Goal: Information Seeking & Learning: Learn about a topic

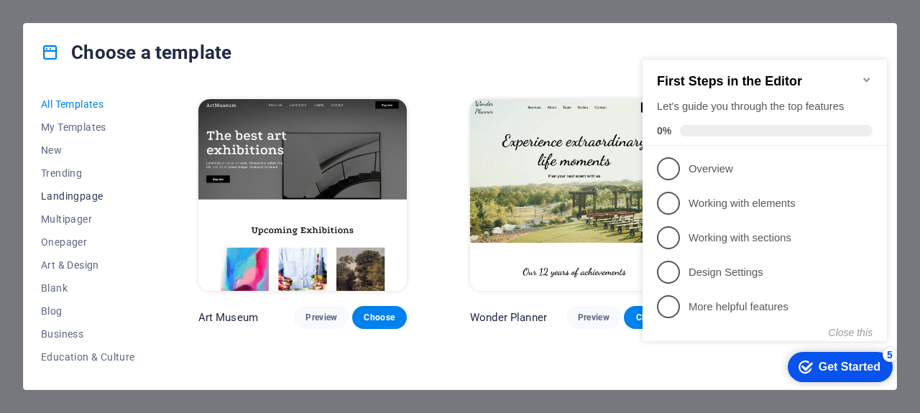
drag, startPoint x: 62, startPoint y: 186, endPoint x: 65, endPoint y: 193, distance: 7.4
click at [63, 188] on button "Landingpage" at bounding box center [88, 196] width 94 height 23
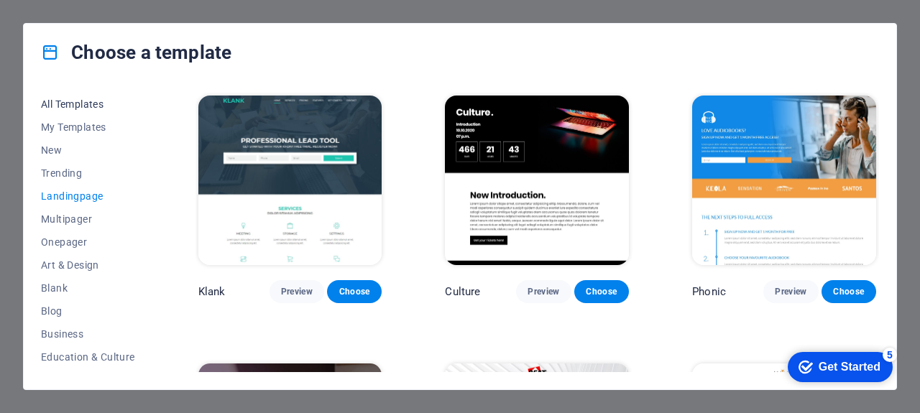
click at [73, 97] on button "All Templates" at bounding box center [88, 104] width 94 height 23
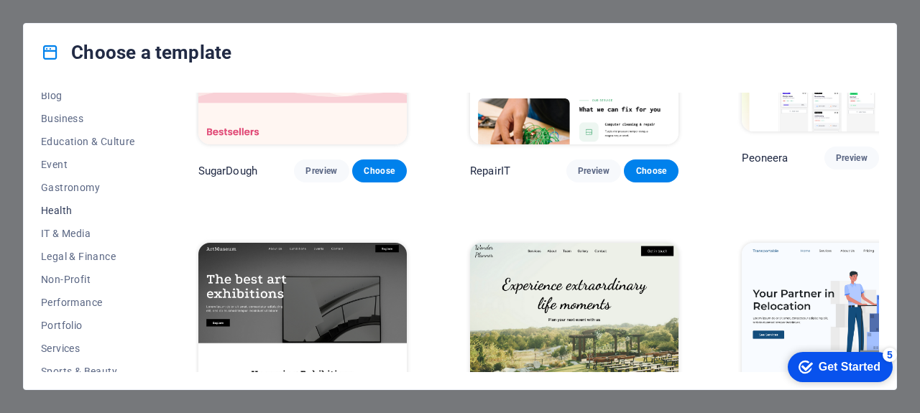
scroll to position [295, 0]
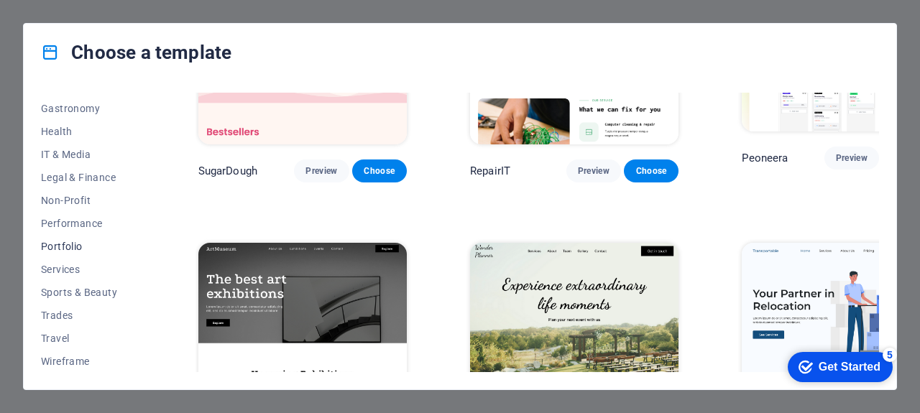
click at [52, 245] on span "Portfolio" at bounding box center [88, 246] width 94 height 11
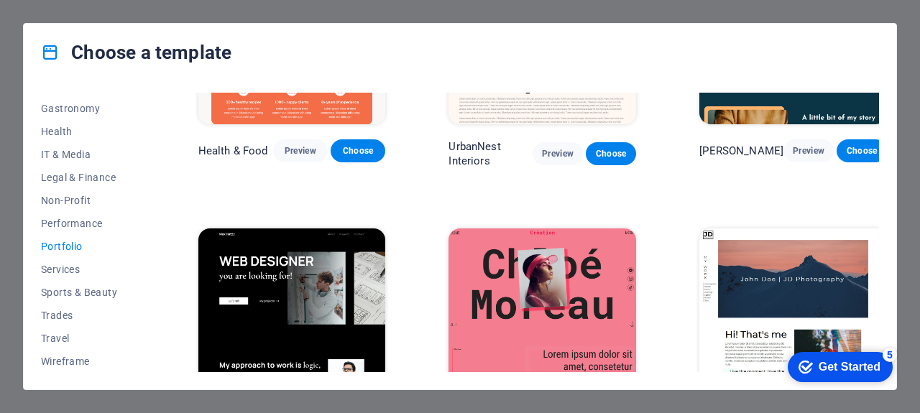
click at [65, 241] on span "Portfolio" at bounding box center [88, 246] width 94 height 11
click at [55, 244] on span "Portfolio" at bounding box center [88, 246] width 94 height 11
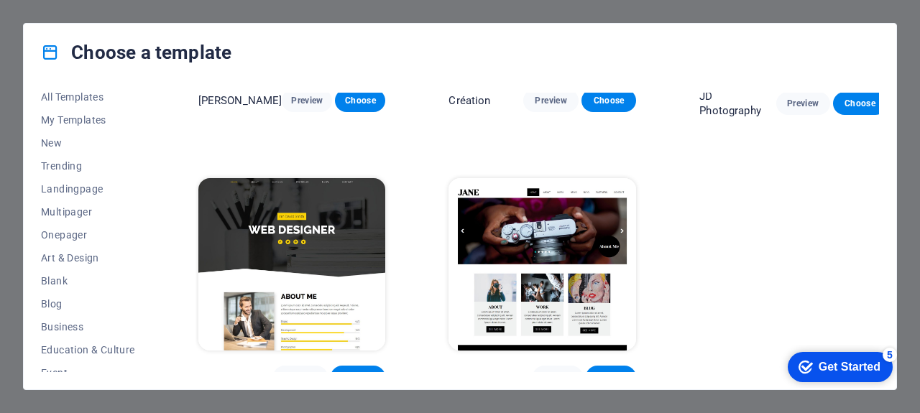
scroll to position [0, 0]
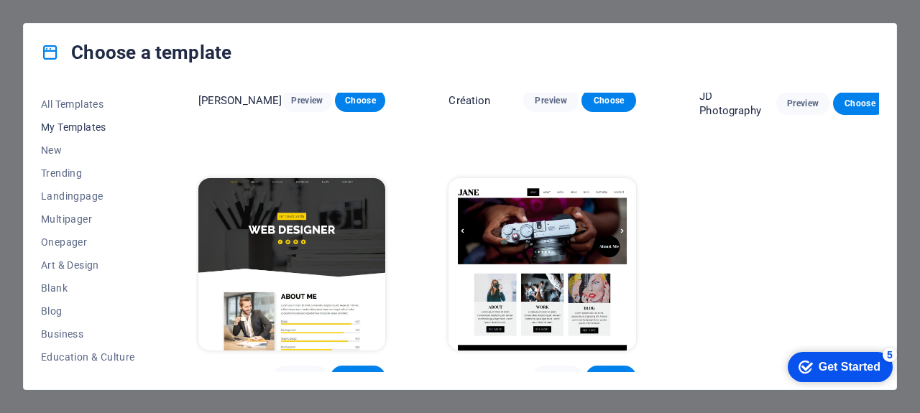
click at [73, 124] on span "My Templates" at bounding box center [88, 126] width 94 height 11
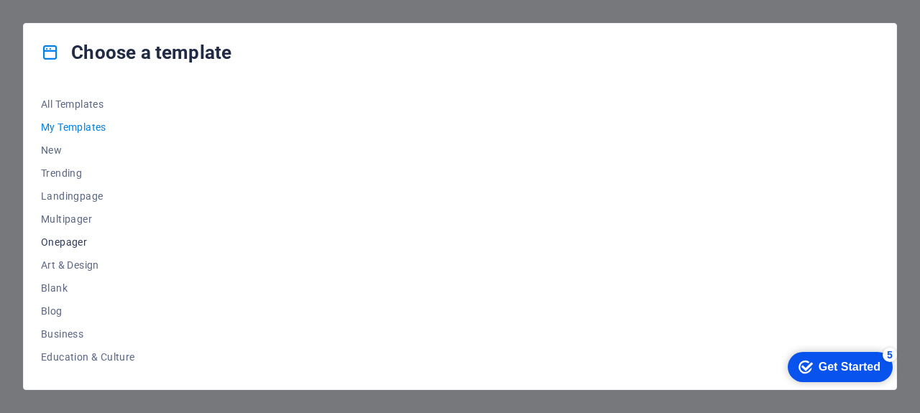
click at [56, 239] on span "Onepager" at bounding box center [88, 241] width 94 height 11
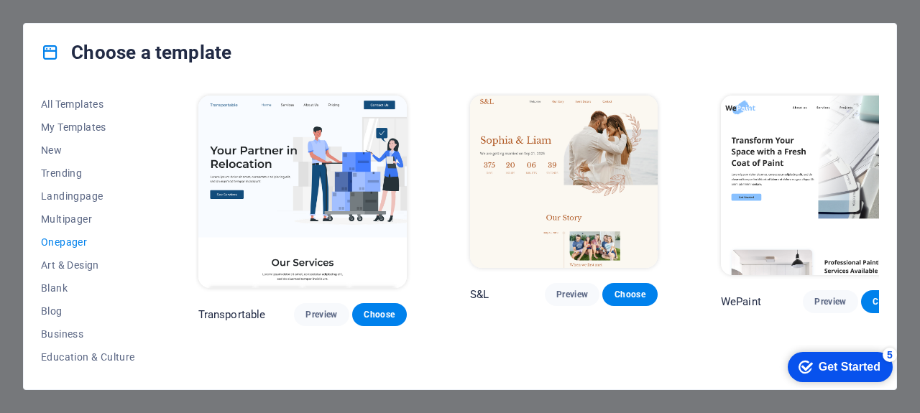
click at [58, 236] on span "Onepager" at bounding box center [88, 241] width 94 height 11
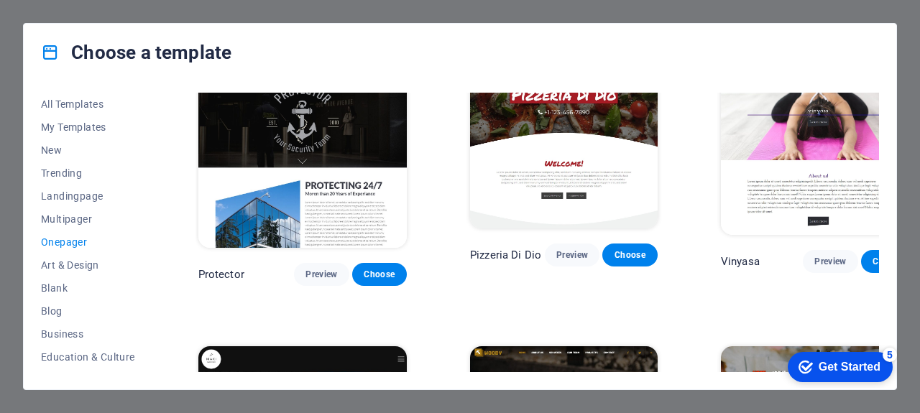
scroll to position [2443, 0]
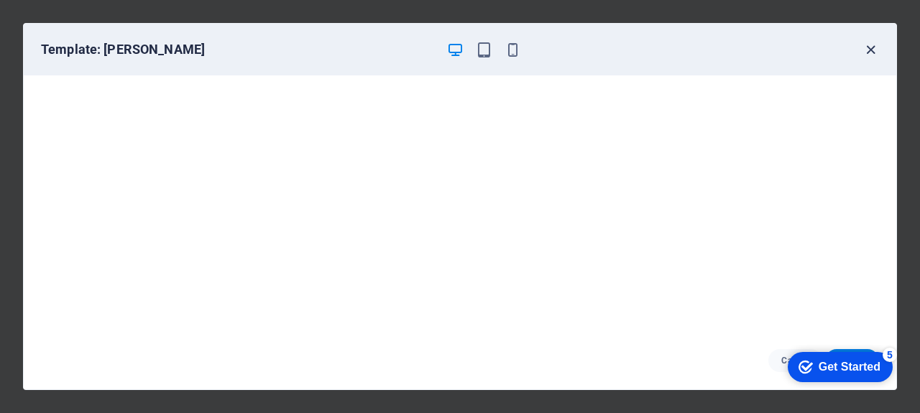
click at [868, 49] on icon "button" at bounding box center [870, 50] width 17 height 17
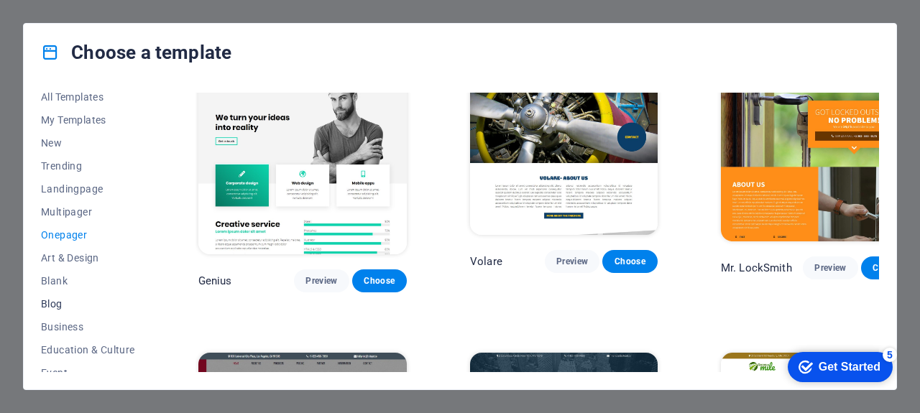
scroll to position [0, 0]
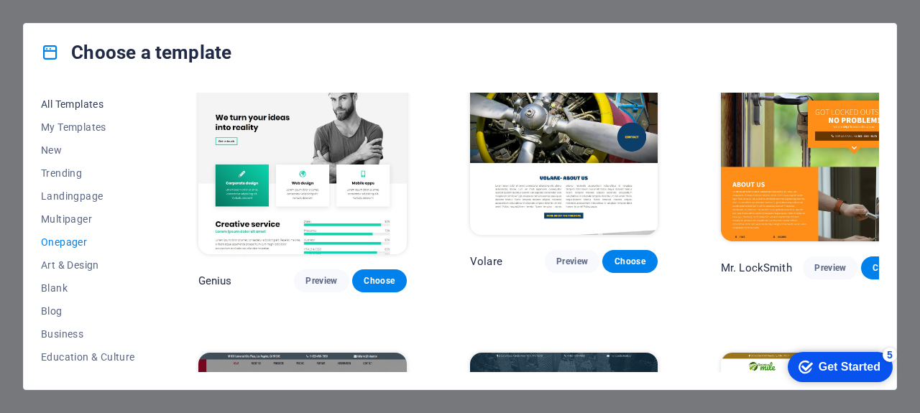
click at [93, 96] on button "All Templates" at bounding box center [88, 104] width 94 height 23
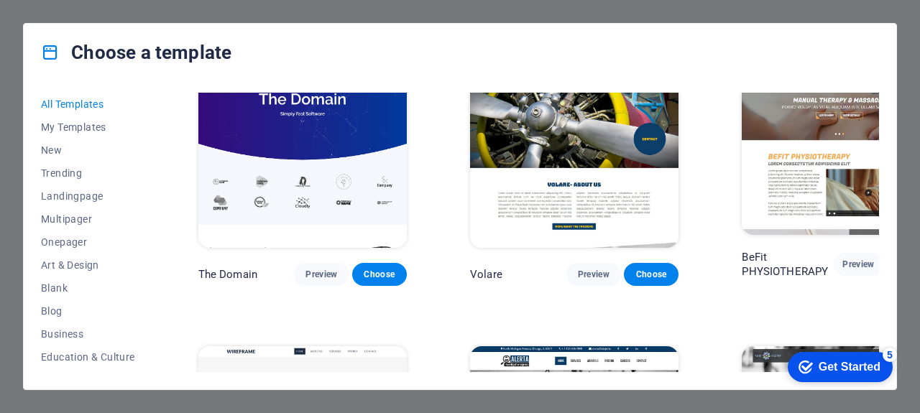
scroll to position [7379, 0]
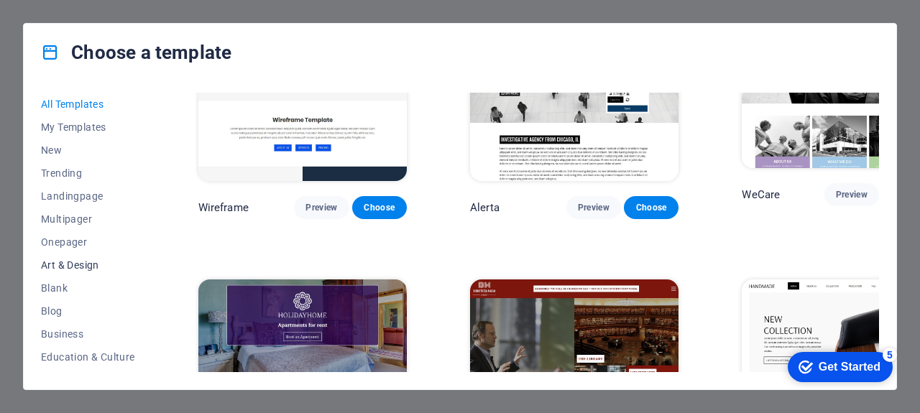
click at [66, 260] on span "Art & Design" at bounding box center [88, 264] width 94 height 11
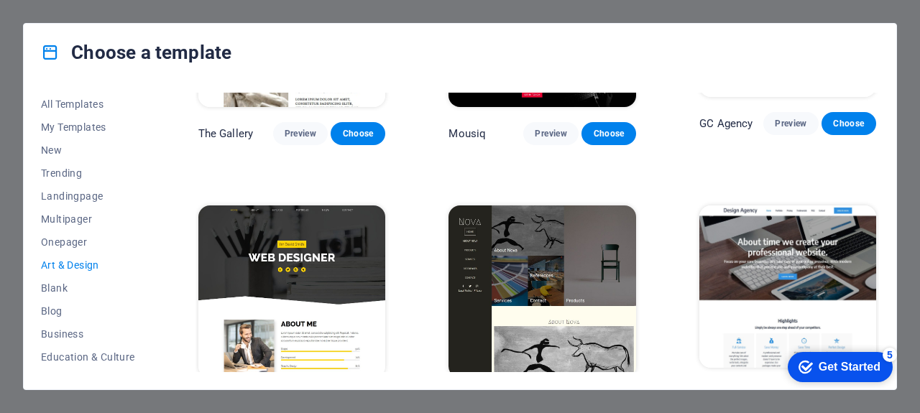
scroll to position [645, 0]
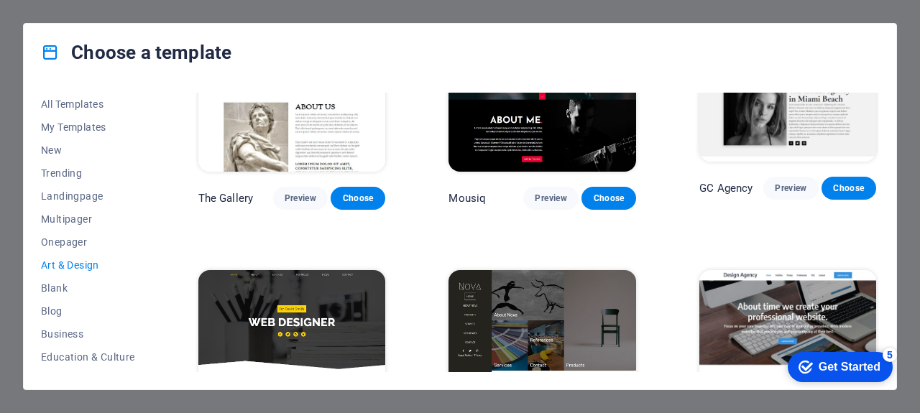
click at [50, 268] on span "Art & Design" at bounding box center [88, 264] width 94 height 11
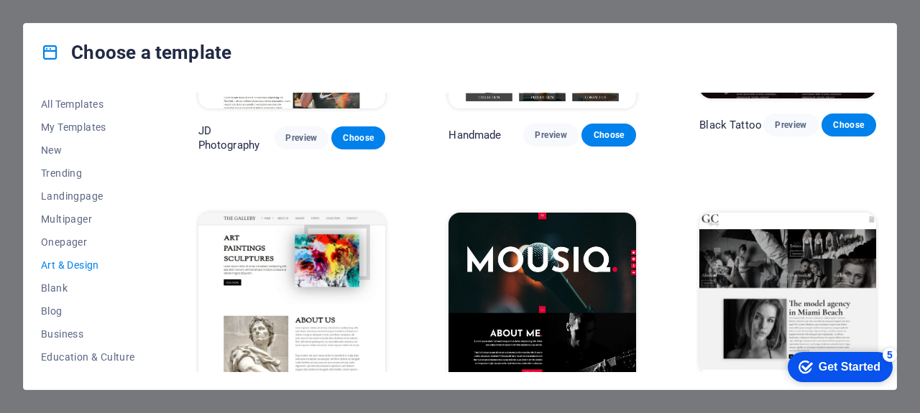
scroll to position [503, 0]
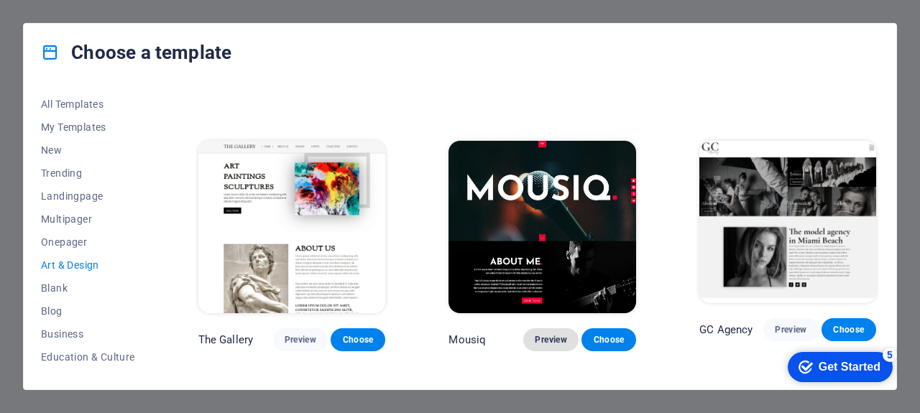
click at [543, 334] on span "Preview" at bounding box center [551, 339] width 32 height 11
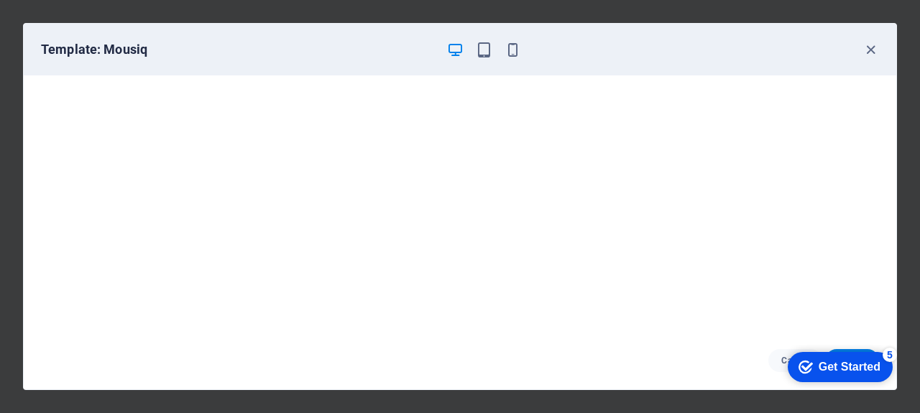
click at [844, 368] on div "Get Started" at bounding box center [849, 367] width 62 height 13
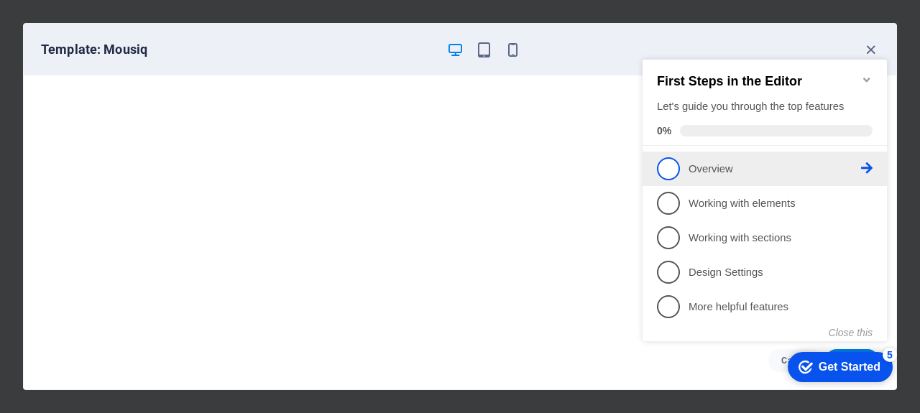
click at [673, 167] on span "1" at bounding box center [668, 168] width 23 height 23
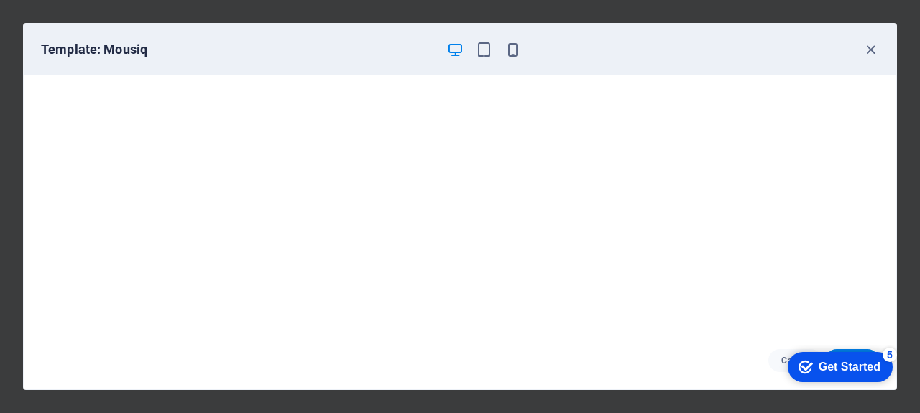
click at [828, 365] on div "Get Started" at bounding box center [849, 367] width 62 height 13
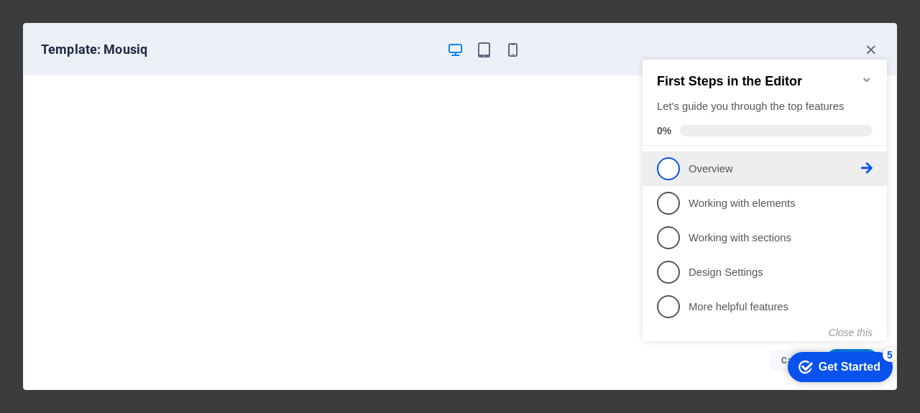
click at [713, 166] on p "Overview - incomplete" at bounding box center [774, 169] width 172 height 15
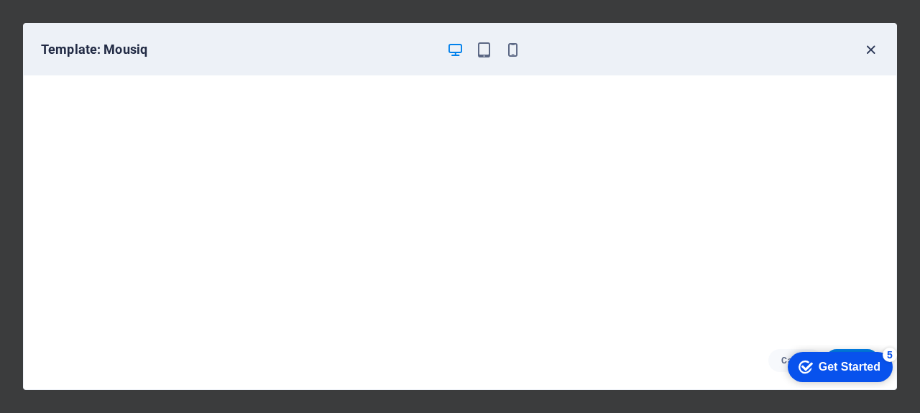
click at [870, 48] on icon "button" at bounding box center [870, 50] width 17 height 17
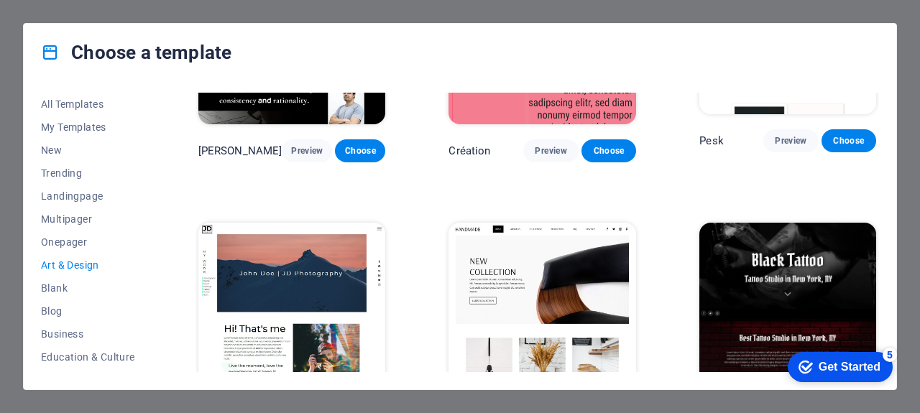
scroll to position [295, 0]
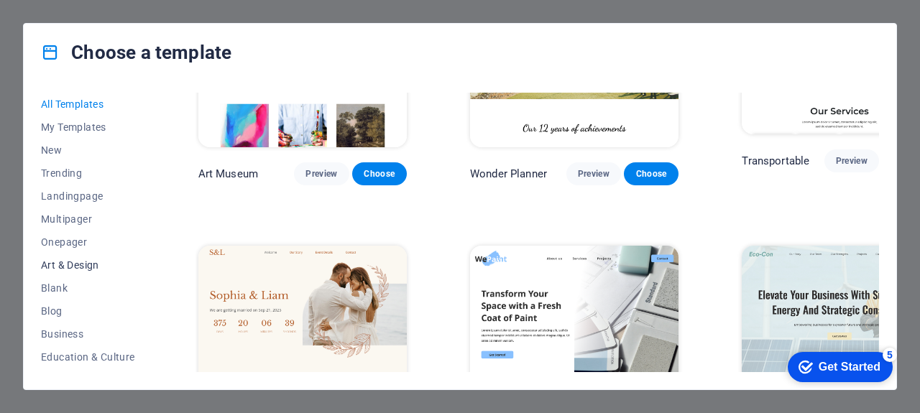
click at [79, 262] on span "Art & Design" at bounding box center [88, 264] width 94 height 11
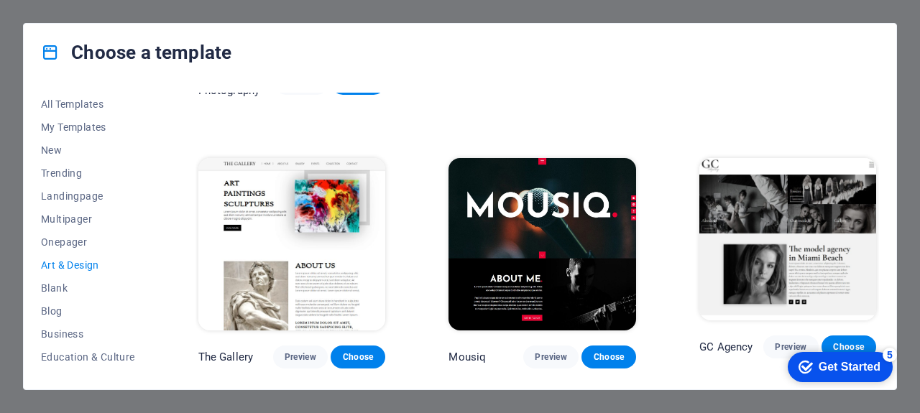
scroll to position [503, 0]
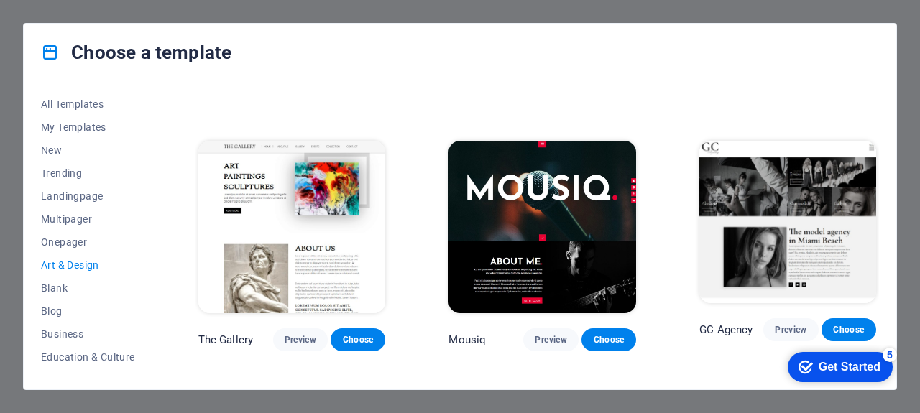
click at [539, 188] on img at bounding box center [542, 227] width 188 height 172
